Goal: Information Seeking & Learning: Learn about a topic

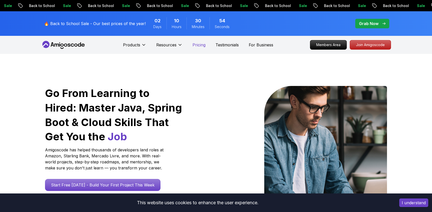
click at [196, 42] on p "Pricing" at bounding box center [199, 45] width 13 height 6
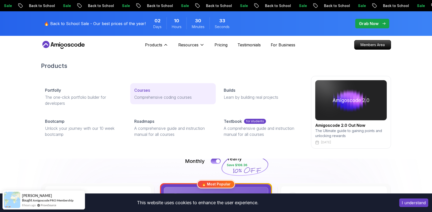
click at [143, 95] on p "Comprehensive coding courses" at bounding box center [172, 97] width 77 height 6
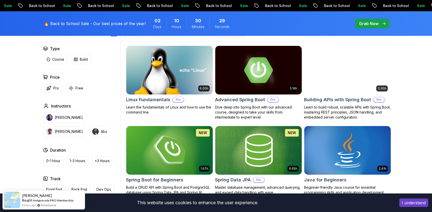
scroll to position [154, 0]
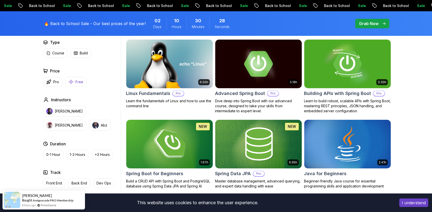
click at [79, 84] on button "Free" at bounding box center [75, 82] width 21 height 10
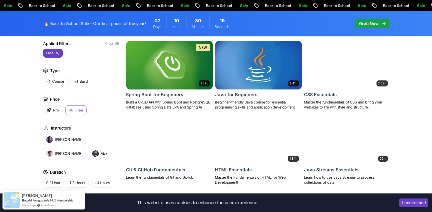
scroll to position [119, 0]
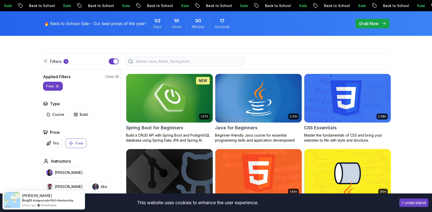
click at [73, 143] on icon "button" at bounding box center [71, 143] width 4 height 4
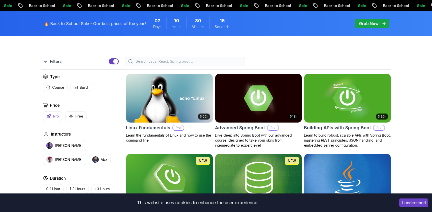
click at [52, 112] on button "Pro" at bounding box center [52, 116] width 19 height 10
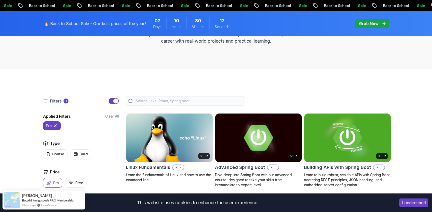
scroll to position [4, 0]
